Goal: Task Accomplishment & Management: Complete application form

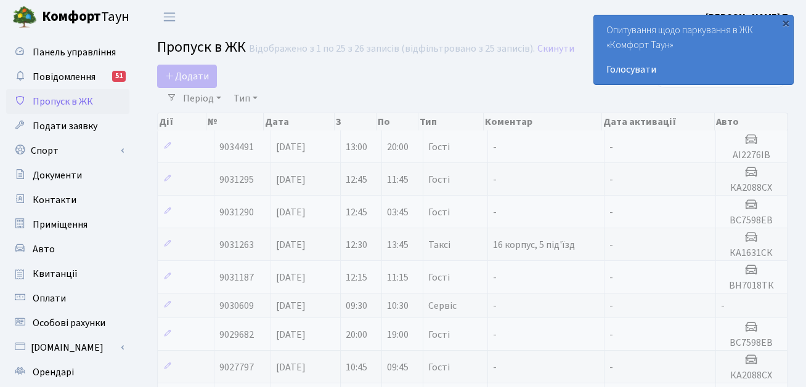
select select "25"
click at [200, 71] on span "Додати" at bounding box center [187, 77] width 44 height 14
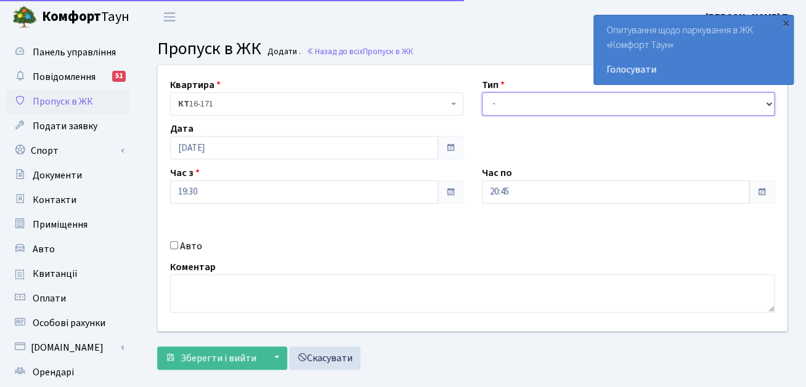
drag, startPoint x: 0, startPoint y: 0, endPoint x: 501, endPoint y: 103, distance: 511.9
click at [501, 103] on select "- Доставка Таксі Гості Сервіс" at bounding box center [628, 103] width 293 height 23
select select "3"
click at [482, 92] on select "- Доставка Таксі Гості Сервіс" at bounding box center [628, 103] width 293 height 23
click at [176, 241] on input "Авто" at bounding box center [174, 245] width 8 height 8
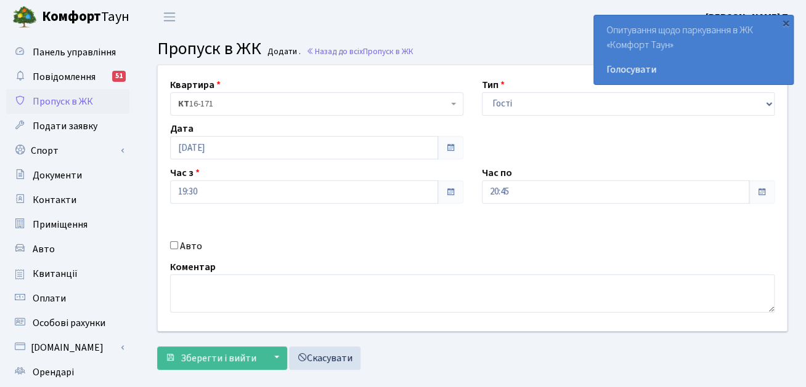
checkbox input "true"
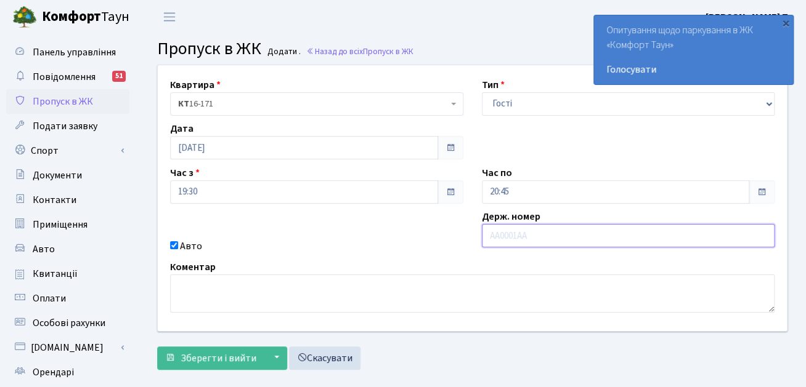
paste input "ВН7018ТК"
type input "ВН7018ТК"
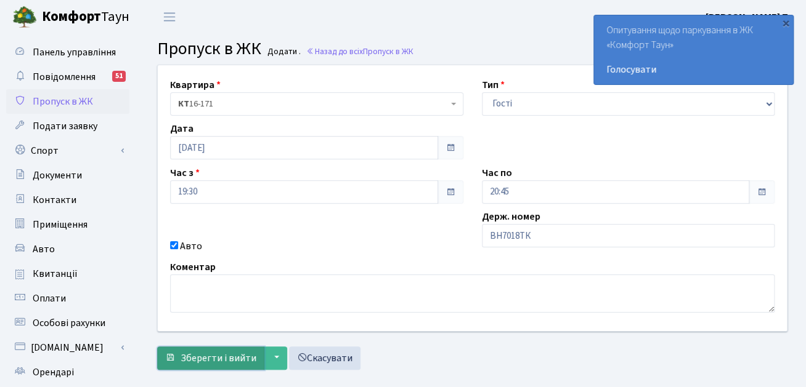
click at [242, 352] on span "Зберегти і вийти" at bounding box center [218, 359] width 76 height 14
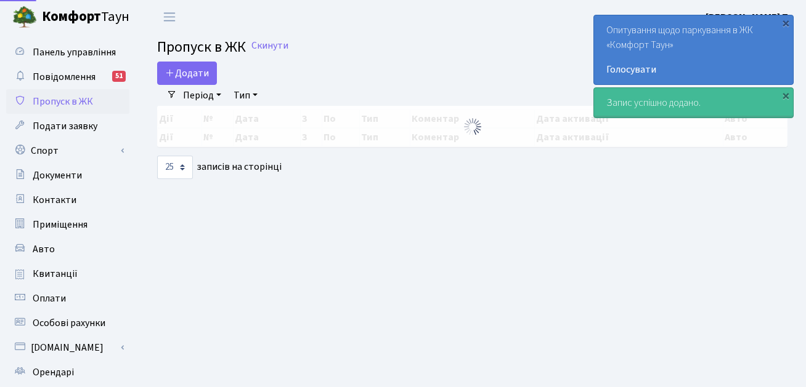
select select "25"
